Goal: Task Accomplishment & Management: Use online tool/utility

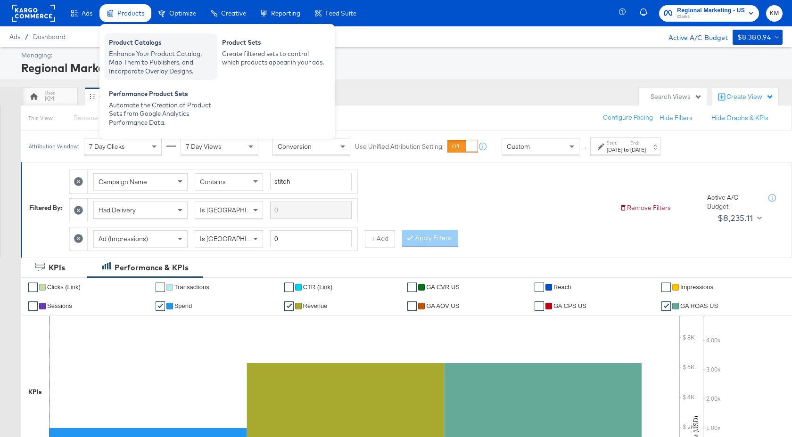
click at [140, 59] on div "Enhance Your Product Catalog, Map Them to Publishers, and Incorporate Overlay D…" at bounding box center [161, 62] width 104 height 26
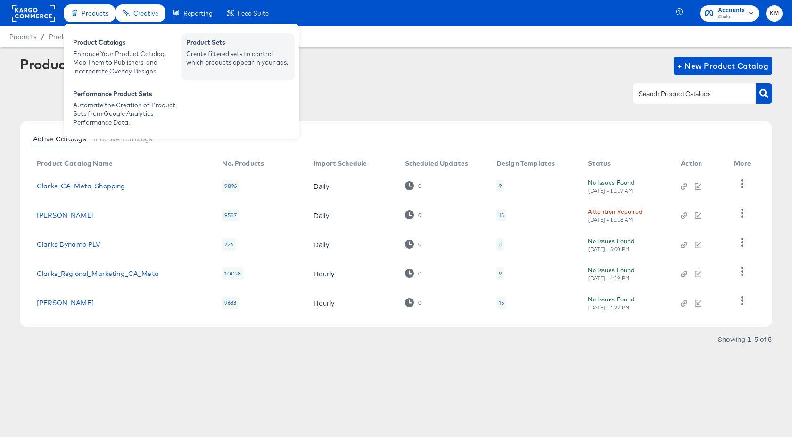
click at [232, 49] on div "Product Sets" at bounding box center [238, 43] width 104 height 11
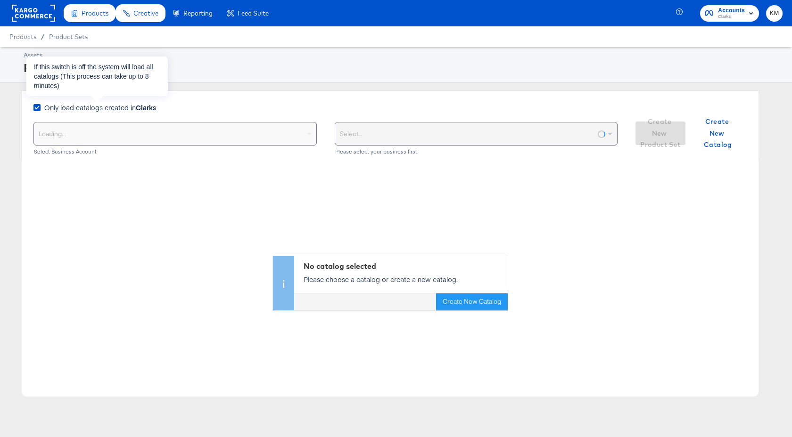
click at [110, 104] on span "Only load catalogs created in Clarks" at bounding box center [100, 107] width 112 height 9
click at [0, 0] on input "Only load catalogs created in Clarks" at bounding box center [0, 0] width 0 height 0
click at [119, 136] on div "Select your business" at bounding box center [175, 134] width 282 height 23
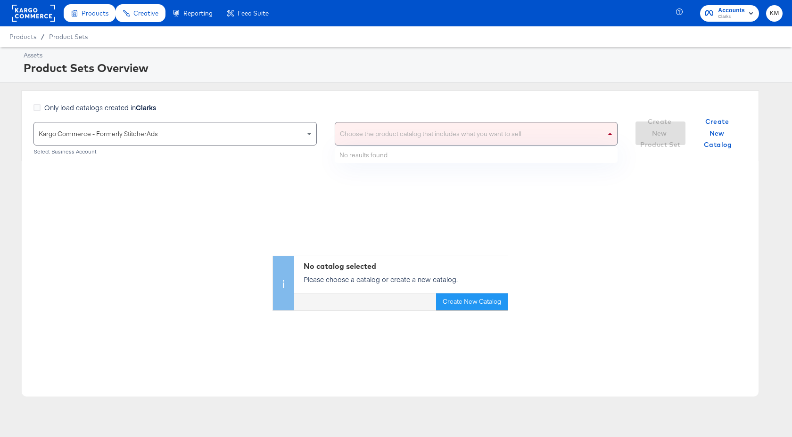
click at [390, 133] on div "Choose the product catalog that includes what you want to sell" at bounding box center [476, 134] width 282 height 23
click at [369, 138] on div "[PERSON_NAME]" at bounding box center [470, 134] width 271 height 23
type input "clarks"
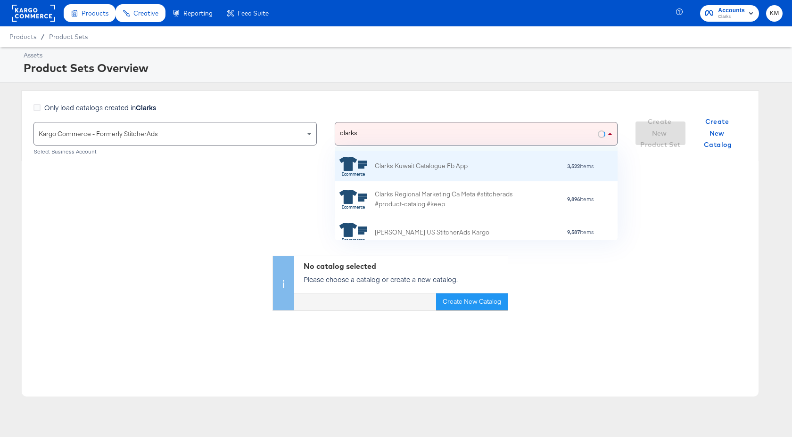
scroll to position [35, 0]
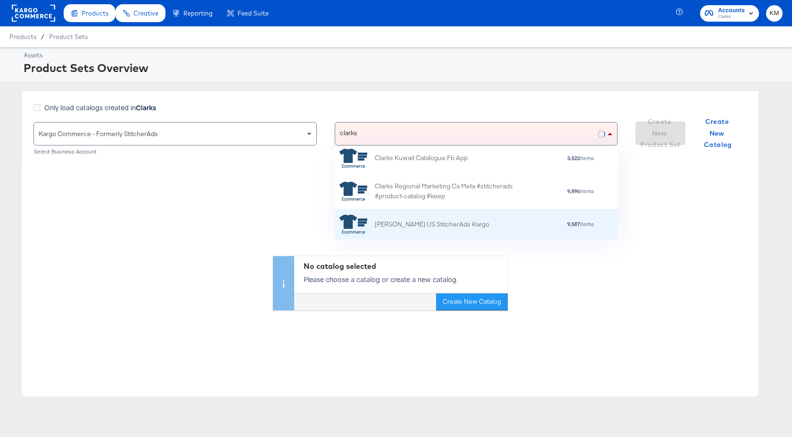
click at [424, 226] on div "[PERSON_NAME] US StitcherAds Kargo" at bounding box center [432, 225] width 115 height 10
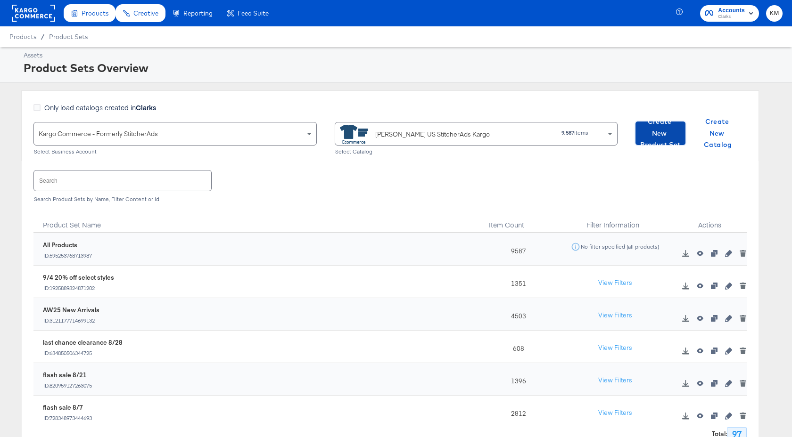
click at [661, 134] on span "Create New Product Set" at bounding box center [660, 133] width 42 height 35
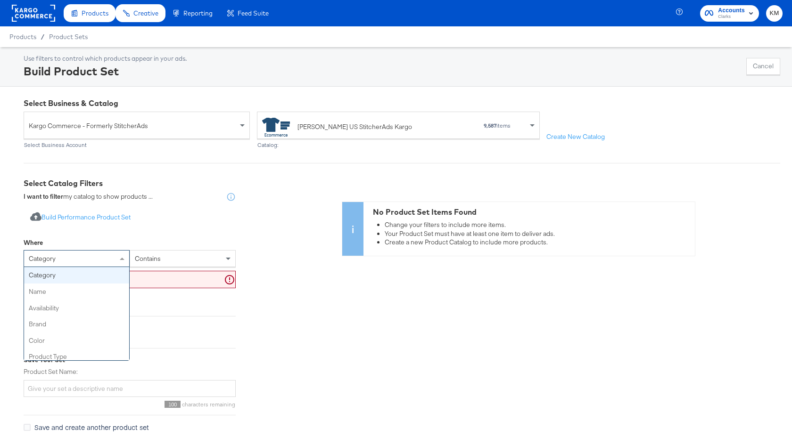
click at [114, 256] on div "category" at bounding box center [76, 259] width 105 height 16
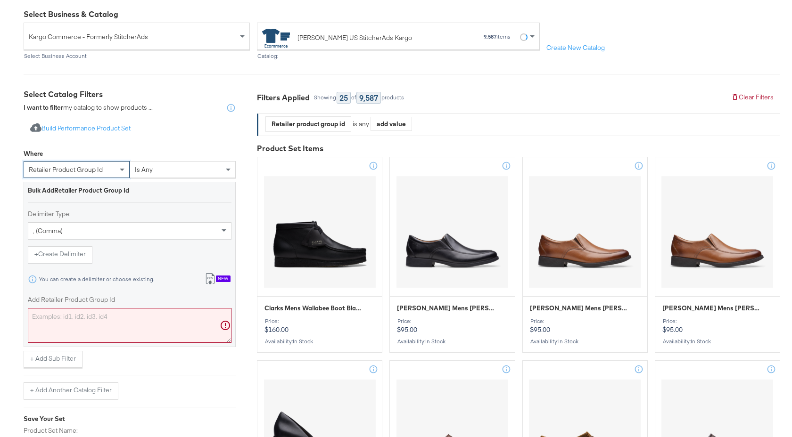
scroll to position [148, 0]
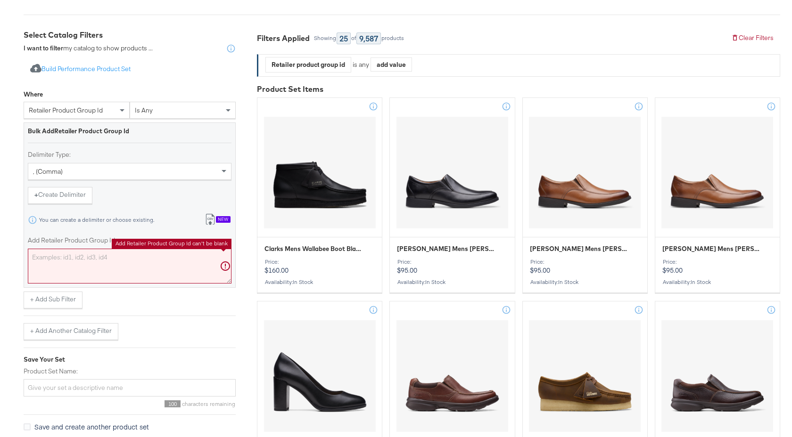
click at [92, 256] on textarea "Add Retailer Product Group Id" at bounding box center [130, 266] width 204 height 35
paste textarea "26184064,26184065,26184068,26184067,26184069,26184070,26184073,26184075,2618430…"
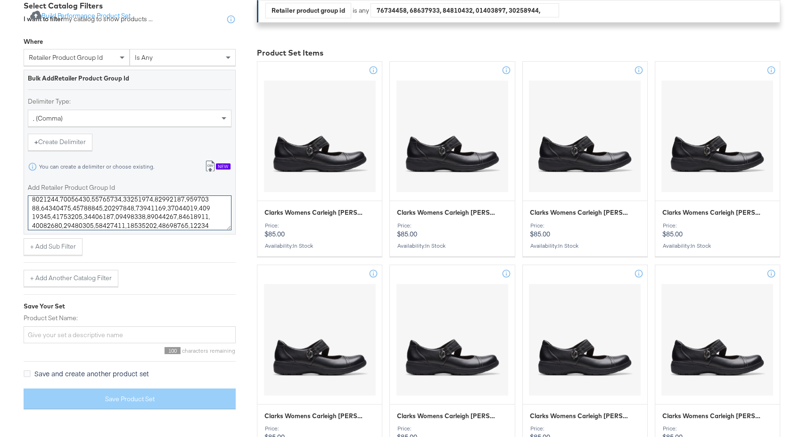
scroll to position [289, 0]
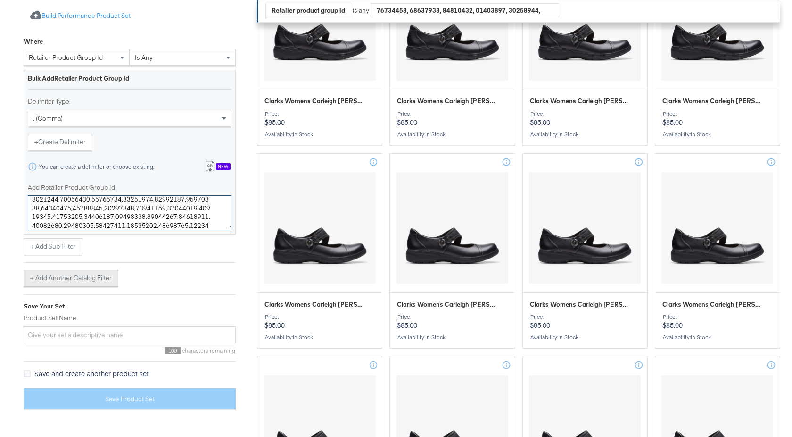
type textarea "26184064,26184065,26184068,26184067,26184069,26184070,26184073,26184075,2618430…"
click at [67, 275] on button "+ Add Another Catalog Filter" at bounding box center [71, 278] width 95 height 17
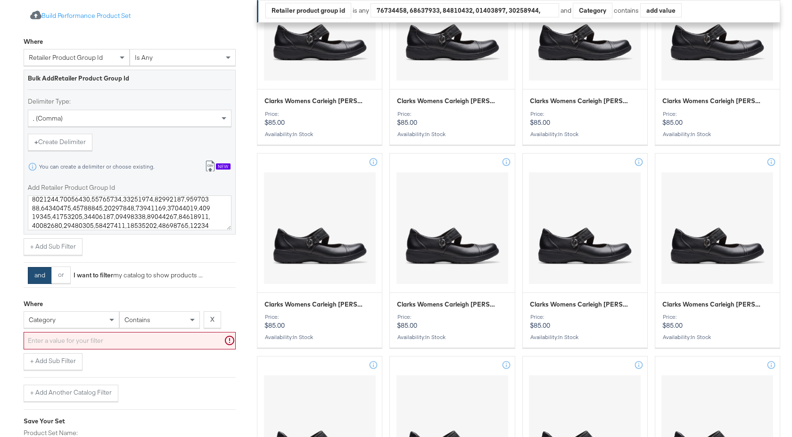
click at [99, 318] on div "category" at bounding box center [71, 320] width 95 height 16
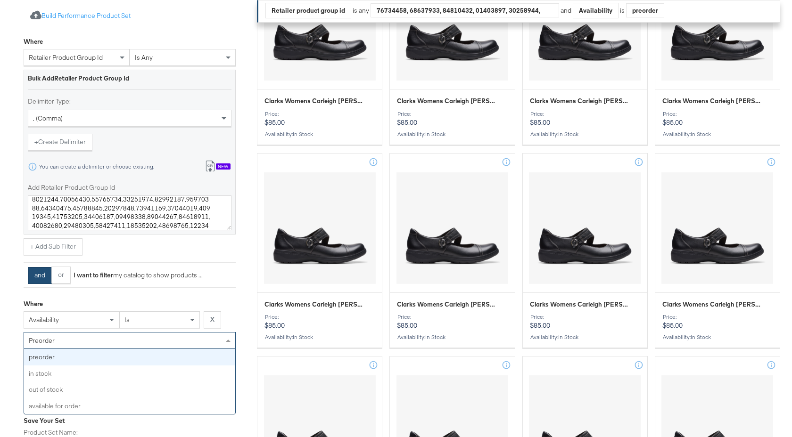
click at [111, 344] on div "preorder" at bounding box center [129, 341] width 211 height 16
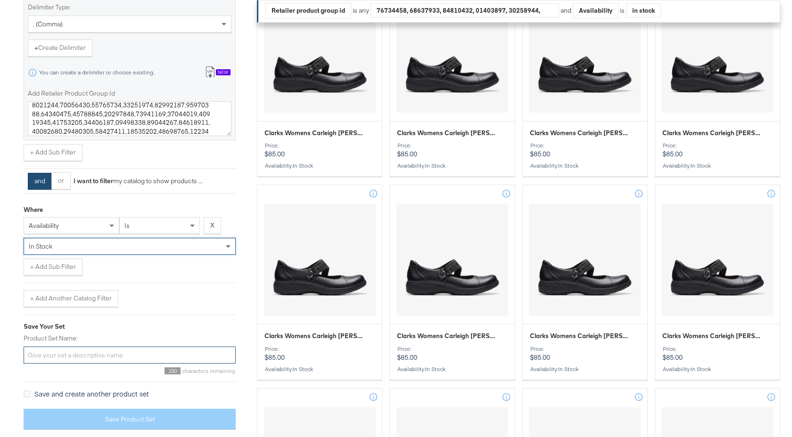
click at [97, 358] on input "Product Set Name:" at bounding box center [130, 355] width 212 height 17
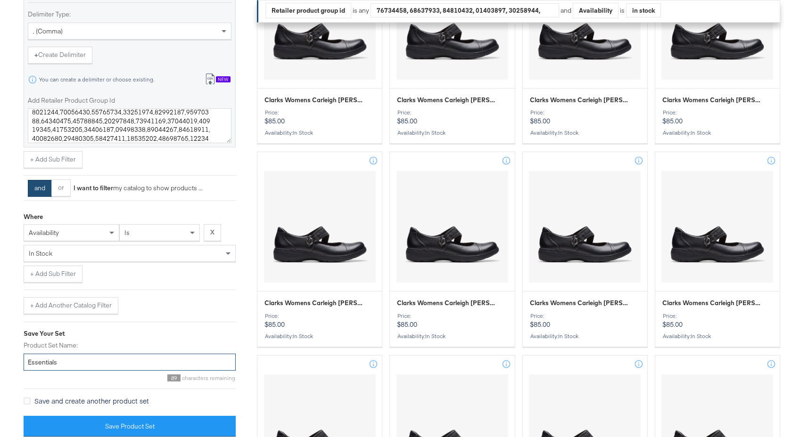
scroll to position [517, 0]
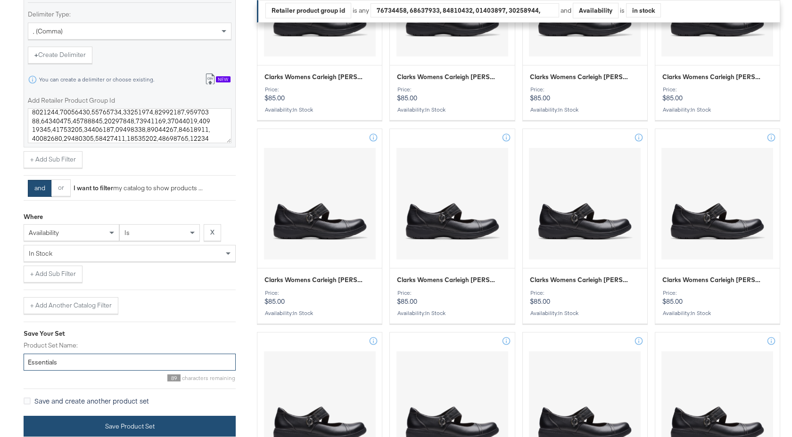
type input "Essentials"
click at [148, 422] on button "Save Product Set" at bounding box center [130, 426] width 212 height 21
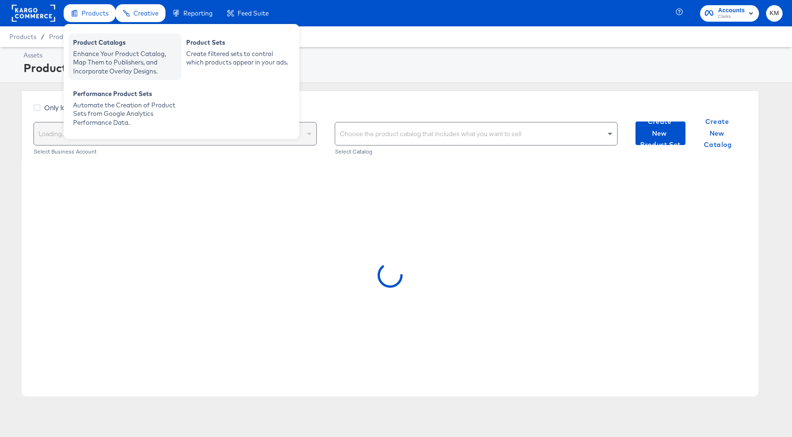
click at [104, 71] on div "Enhance Your Product Catalog, Map Them to Publishers, and Incorporate Overlay D…" at bounding box center [125, 62] width 104 height 26
